Goal: Check status

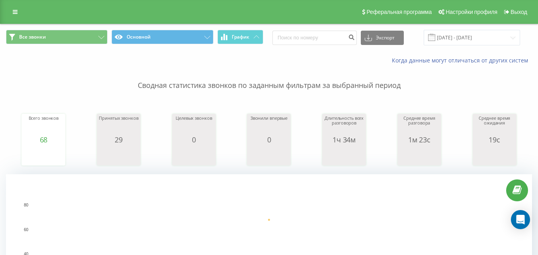
drag, startPoint x: 200, startPoint y: 182, endPoint x: 194, endPoint y: 175, distance: 9.0
